Goal: Task Accomplishment & Management: Use online tool/utility

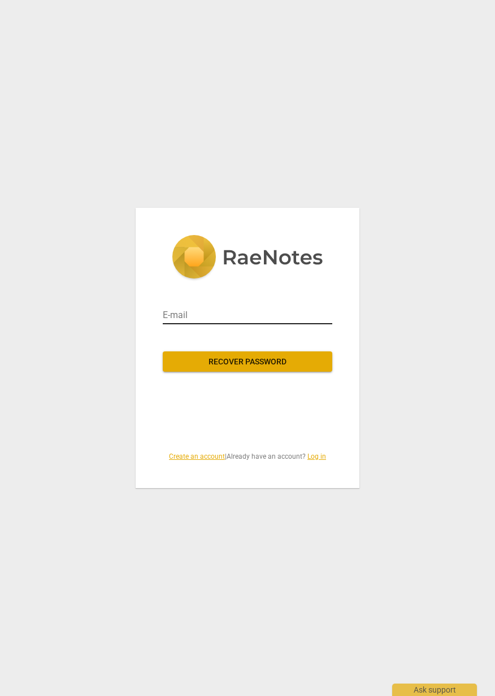
click at [256, 315] on input "email" at bounding box center [248, 315] width 170 height 18
click at [281, 362] on span "Recover password" at bounding box center [247, 362] width 151 height 11
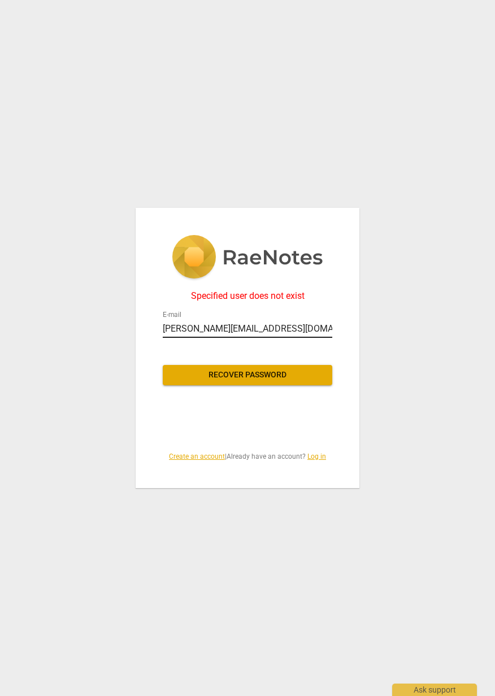
click at [293, 329] on input "shulem@ontimedisposal.net" at bounding box center [248, 329] width 170 height 18
type input "sl@otdny.net"
click at [264, 367] on button "Recover password" at bounding box center [248, 375] width 170 height 20
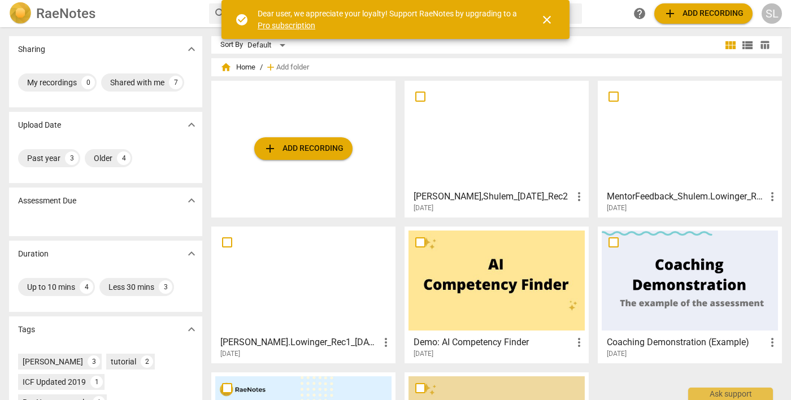
click at [302, 149] on span "add Add recording" at bounding box center [303, 149] width 80 height 14
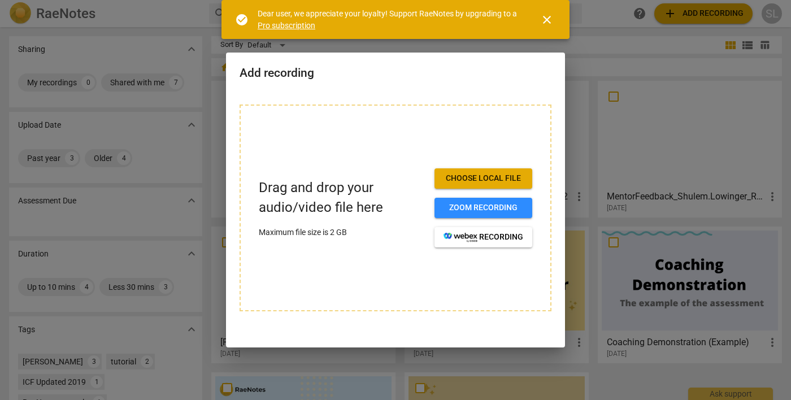
click at [506, 176] on span "Choose local file" at bounding box center [484, 178] width 80 height 11
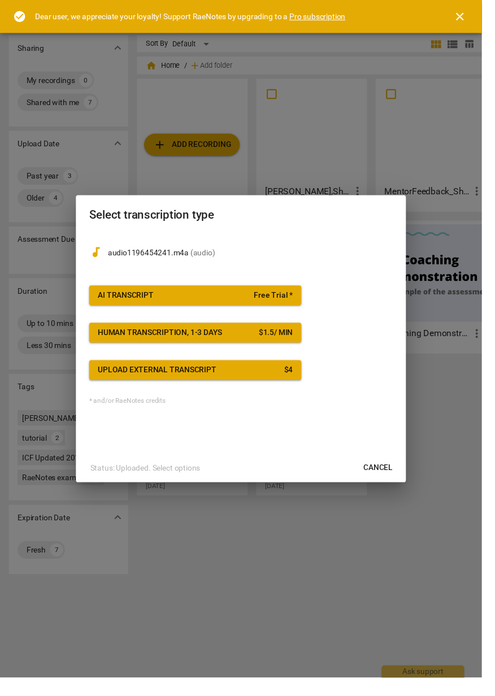
click at [297, 309] on span "Free Trial *" at bounding box center [280, 303] width 40 height 11
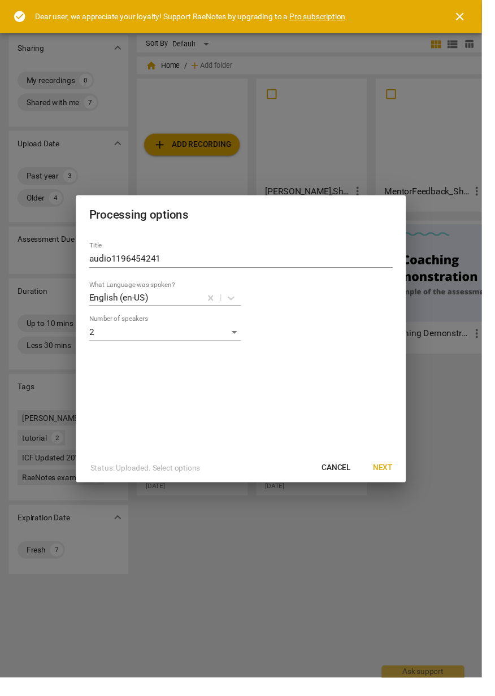
click at [403, 399] on span "Next" at bounding box center [393, 480] width 20 height 11
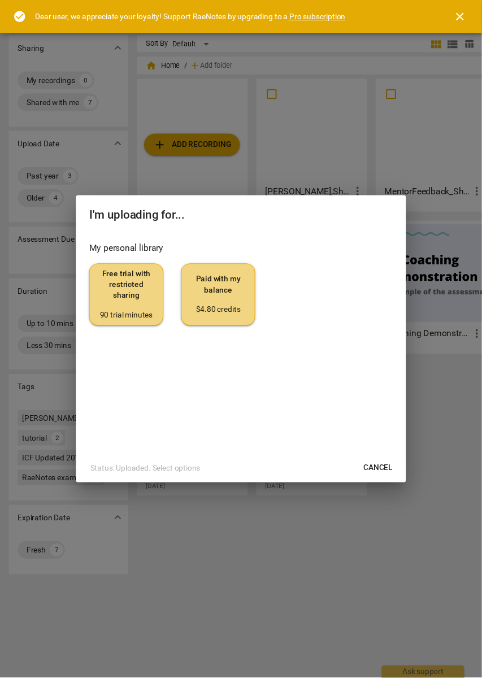
click at [153, 311] on span "Free trial with restricted sharing 90 trial minutes" at bounding box center [129, 302] width 57 height 53
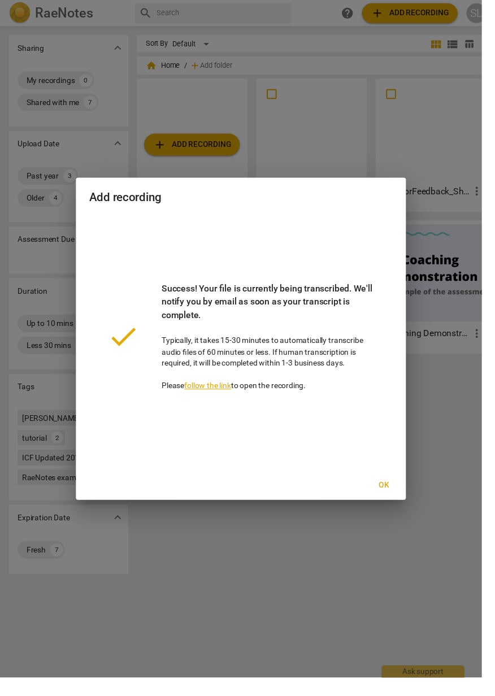
click at [403, 399] on span "Ok" at bounding box center [394, 498] width 18 height 11
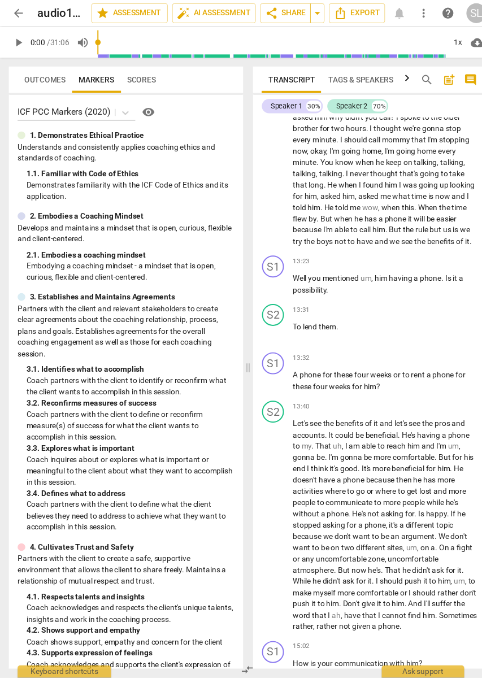
click at [149, 81] on span "Scores" at bounding box center [145, 81] width 29 height 9
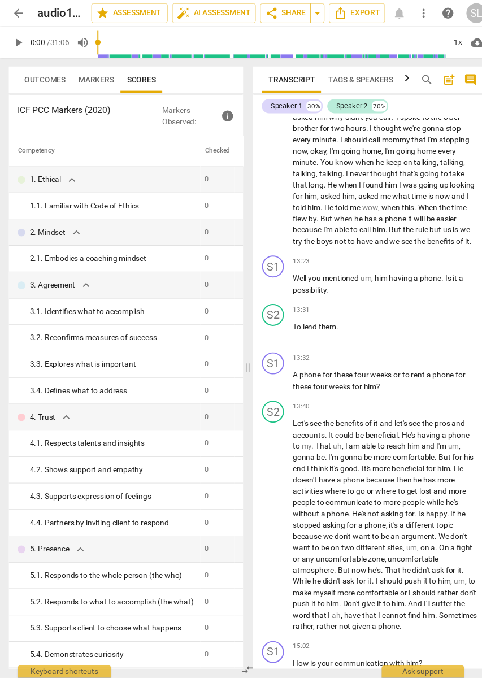
click at [98, 79] on span "Markers" at bounding box center [99, 81] width 36 height 9
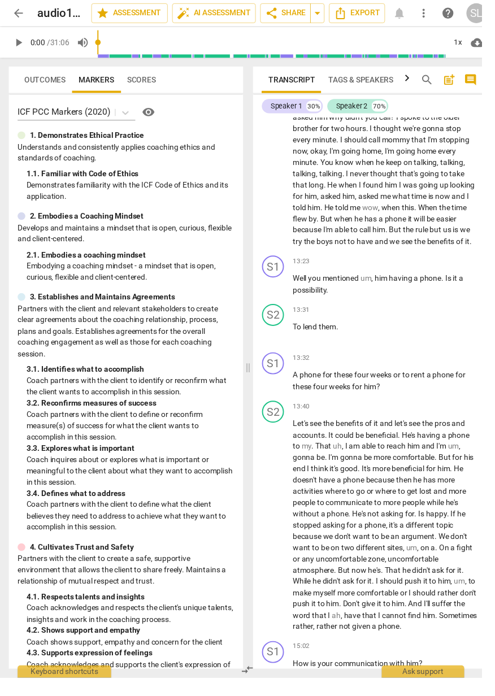
click at [51, 80] on span "Outcomes" at bounding box center [46, 81] width 42 height 9
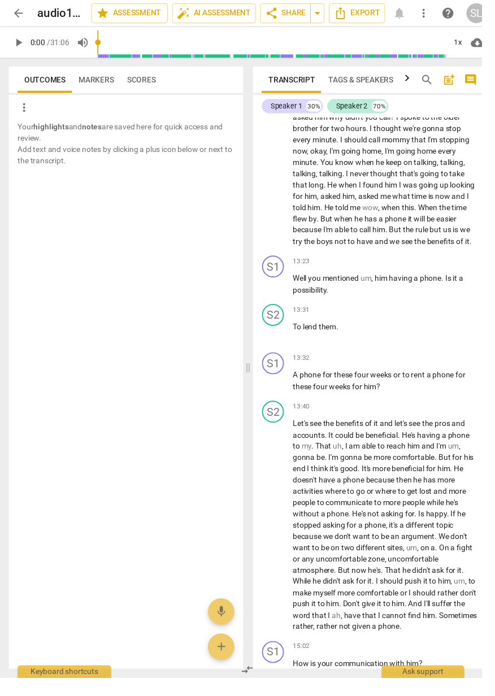
click at [98, 81] on span "Markers" at bounding box center [99, 81] width 36 height 9
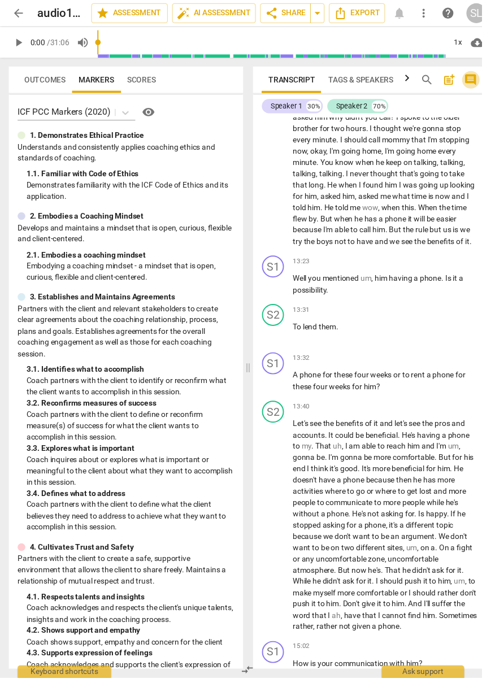
click at [479, 80] on span "comment" at bounding box center [484, 82] width 14 height 14
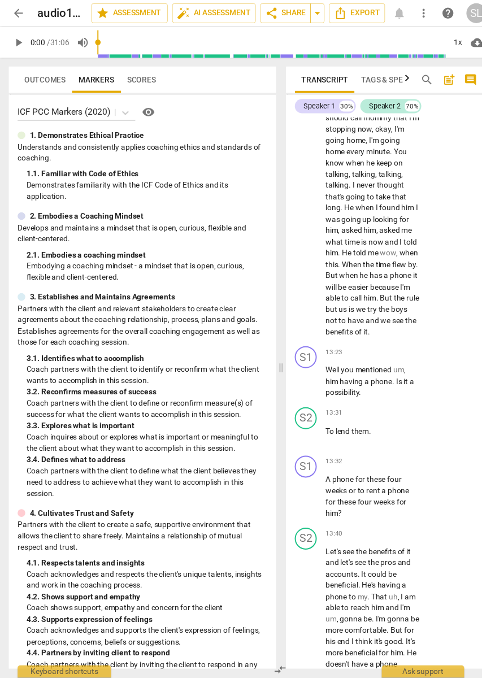
click at [485, 81] on span "comment" at bounding box center [484, 82] width 14 height 14
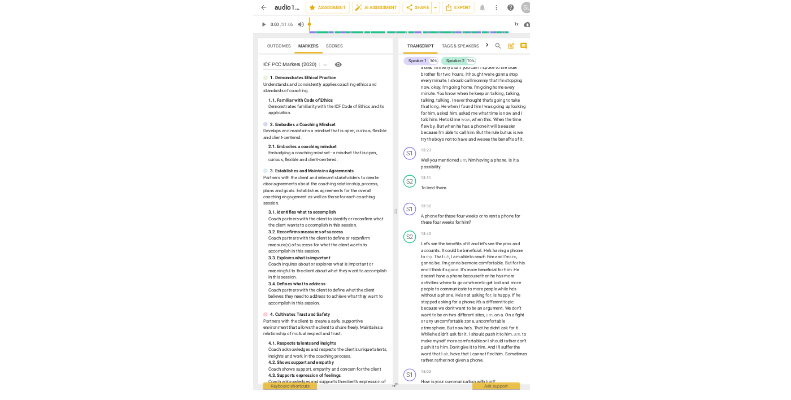
scroll to position [2542, 0]
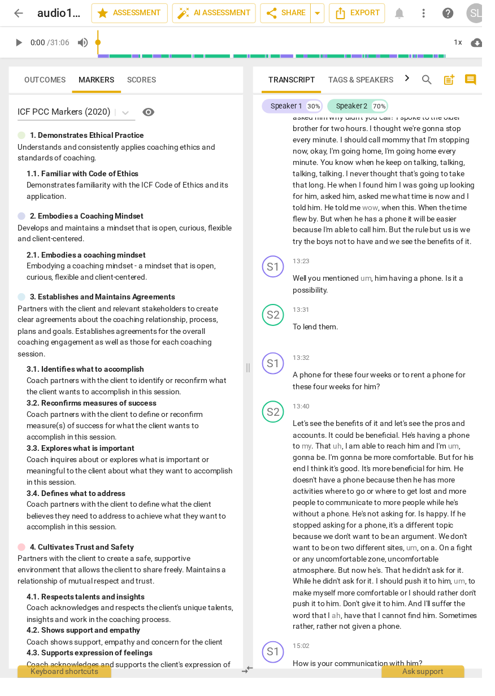
click at [373, 81] on span "Tags & Speakers" at bounding box center [370, 81] width 67 height 9
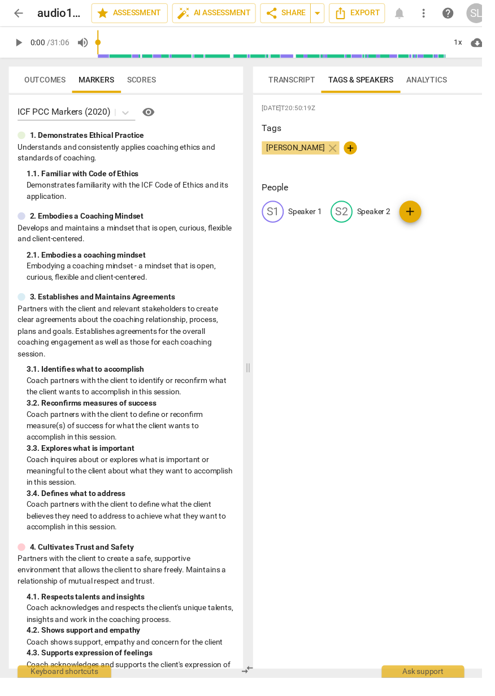
click at [298, 77] on span "Transcript" at bounding box center [300, 81] width 48 height 9
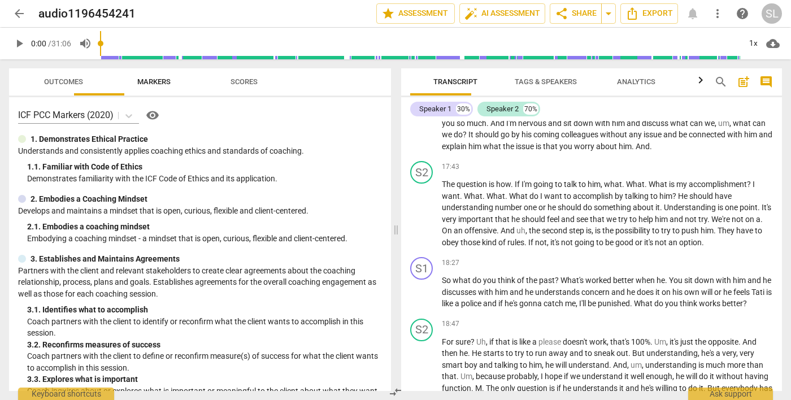
scroll to position [1661, 0]
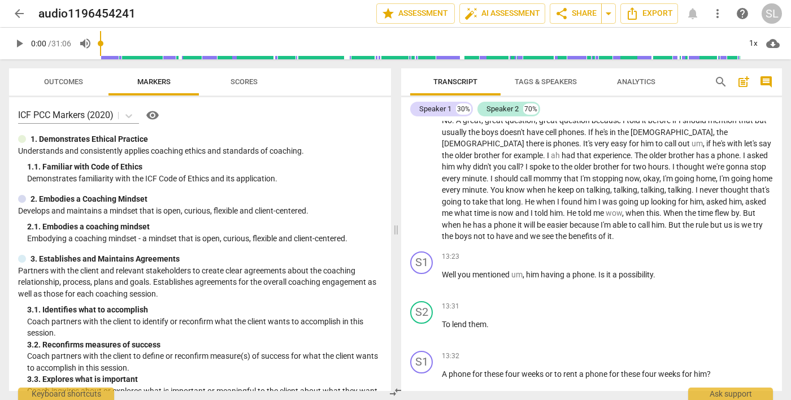
click at [251, 81] on span "Scores" at bounding box center [244, 81] width 27 height 8
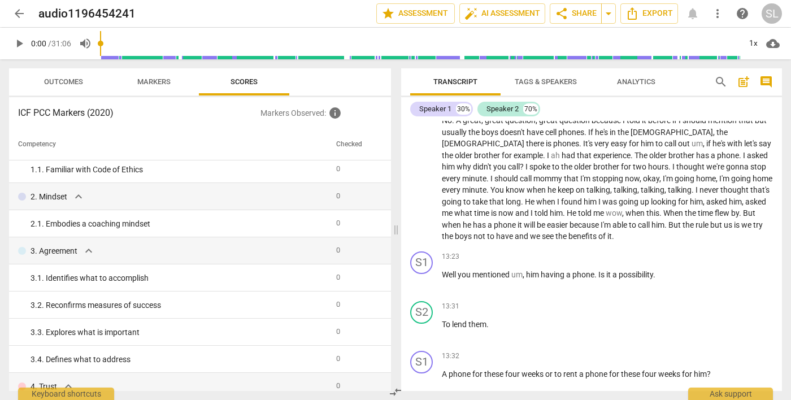
scroll to position [0, 0]
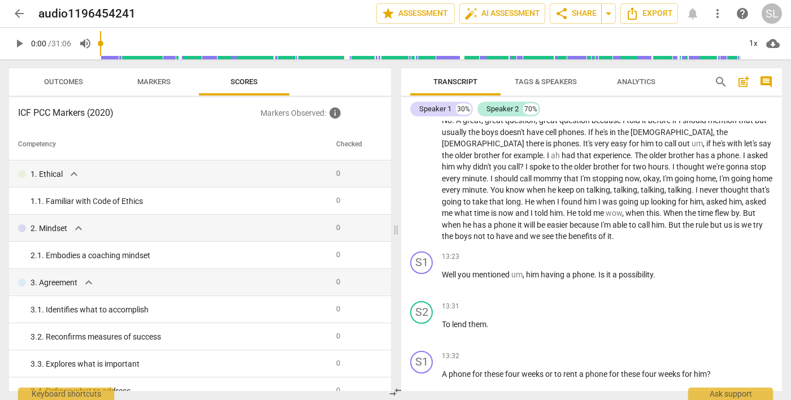
click at [149, 93] on button "Markers" at bounding box center [153, 81] width 90 height 27
